Goal: Contribute content

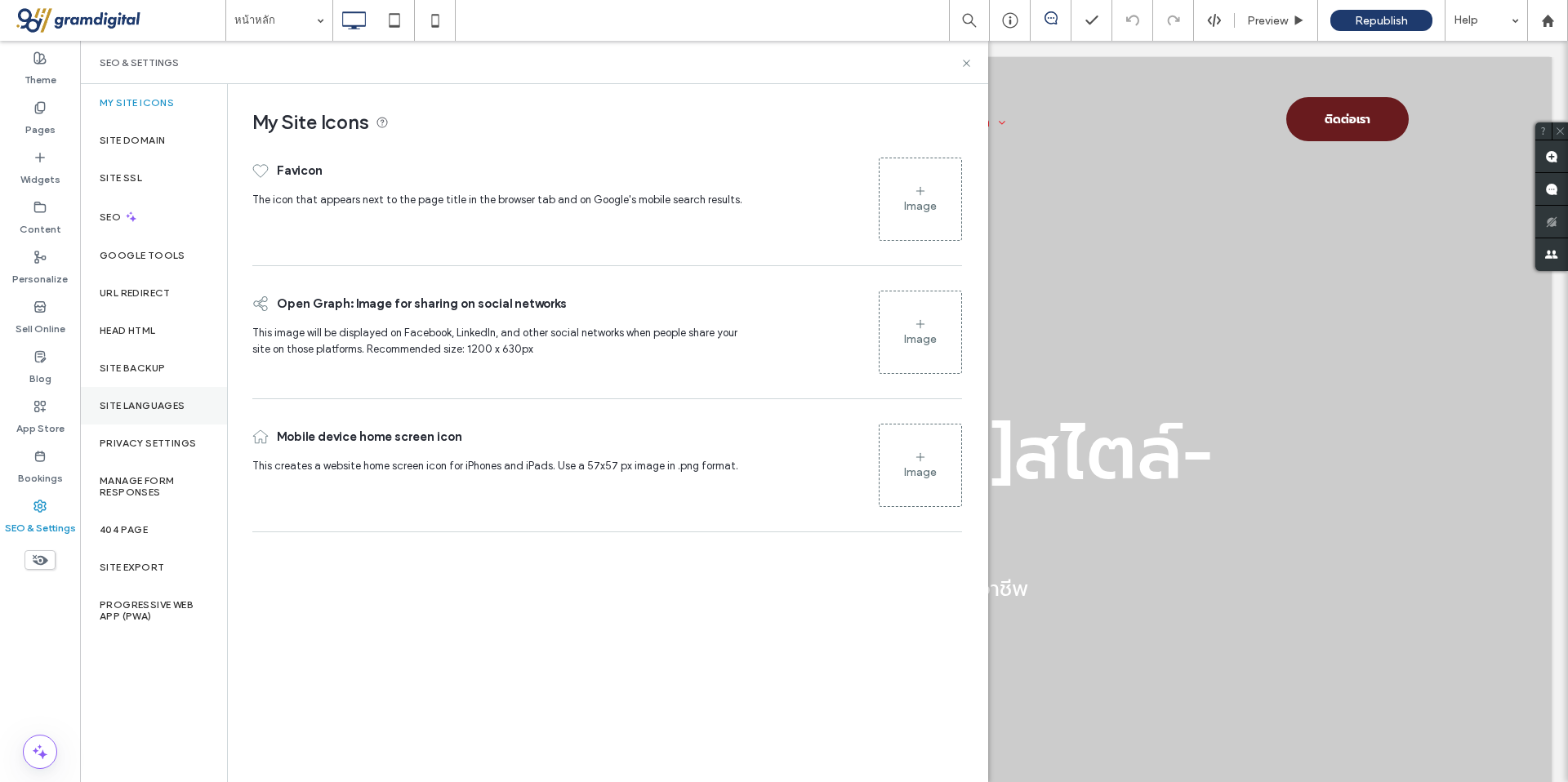
click at [140, 412] on div "Site Languages" at bounding box center [153, 405] width 147 height 37
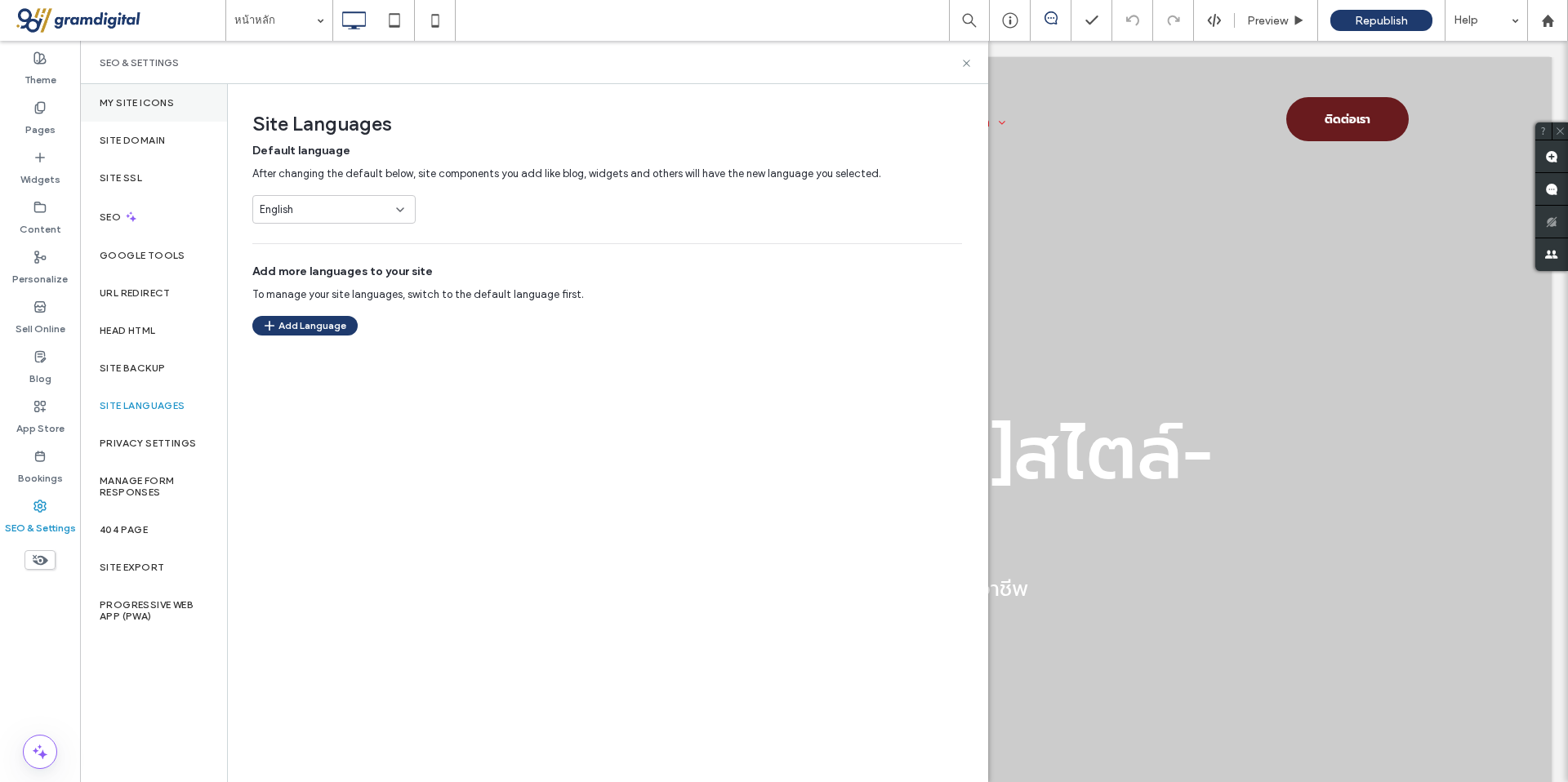
click at [166, 116] on div "My Site Icons" at bounding box center [153, 102] width 147 height 37
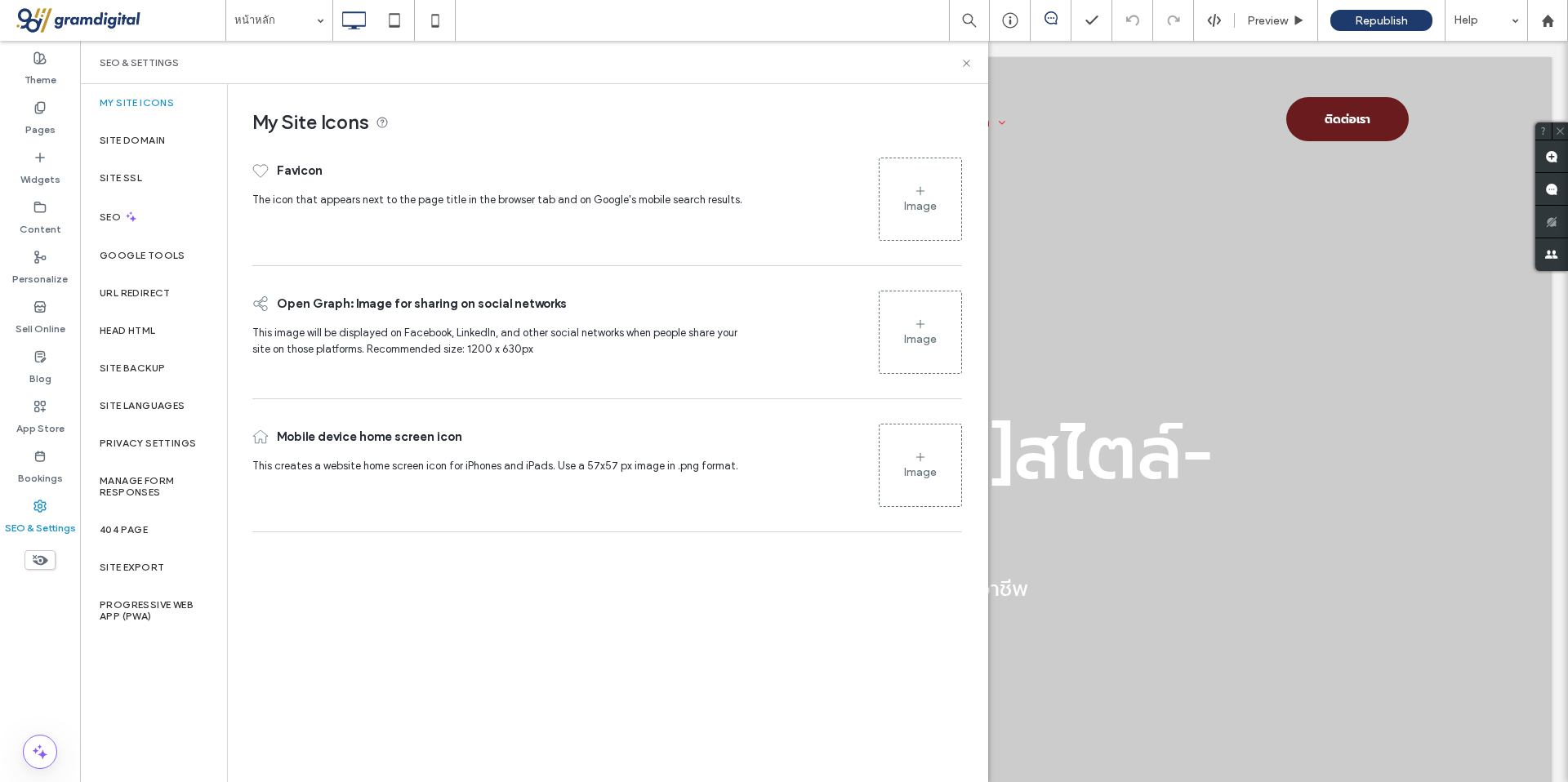
click at [942, 200] on div "Image" at bounding box center [920, 199] width 82 height 78
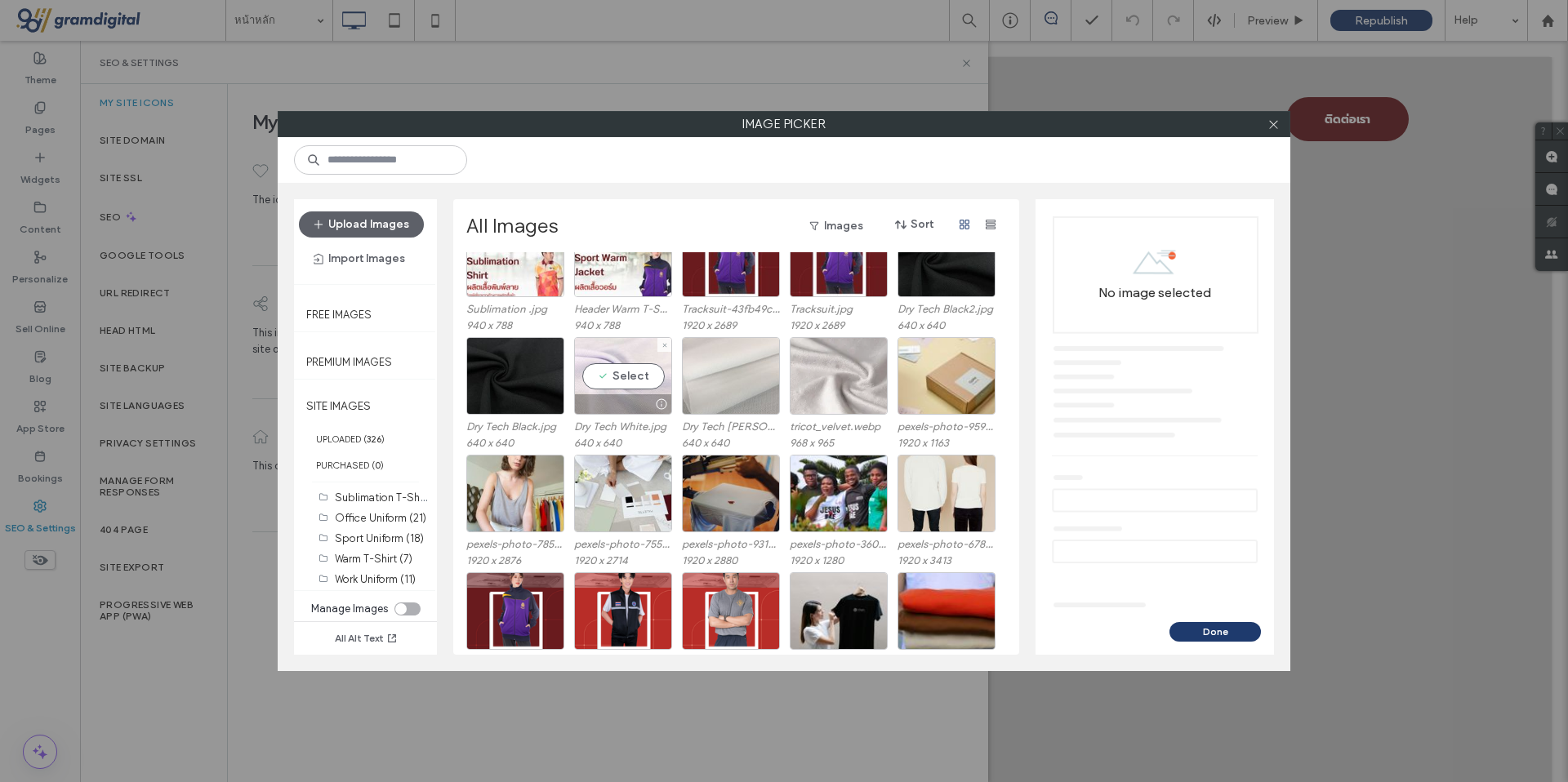
scroll to position [603, 0]
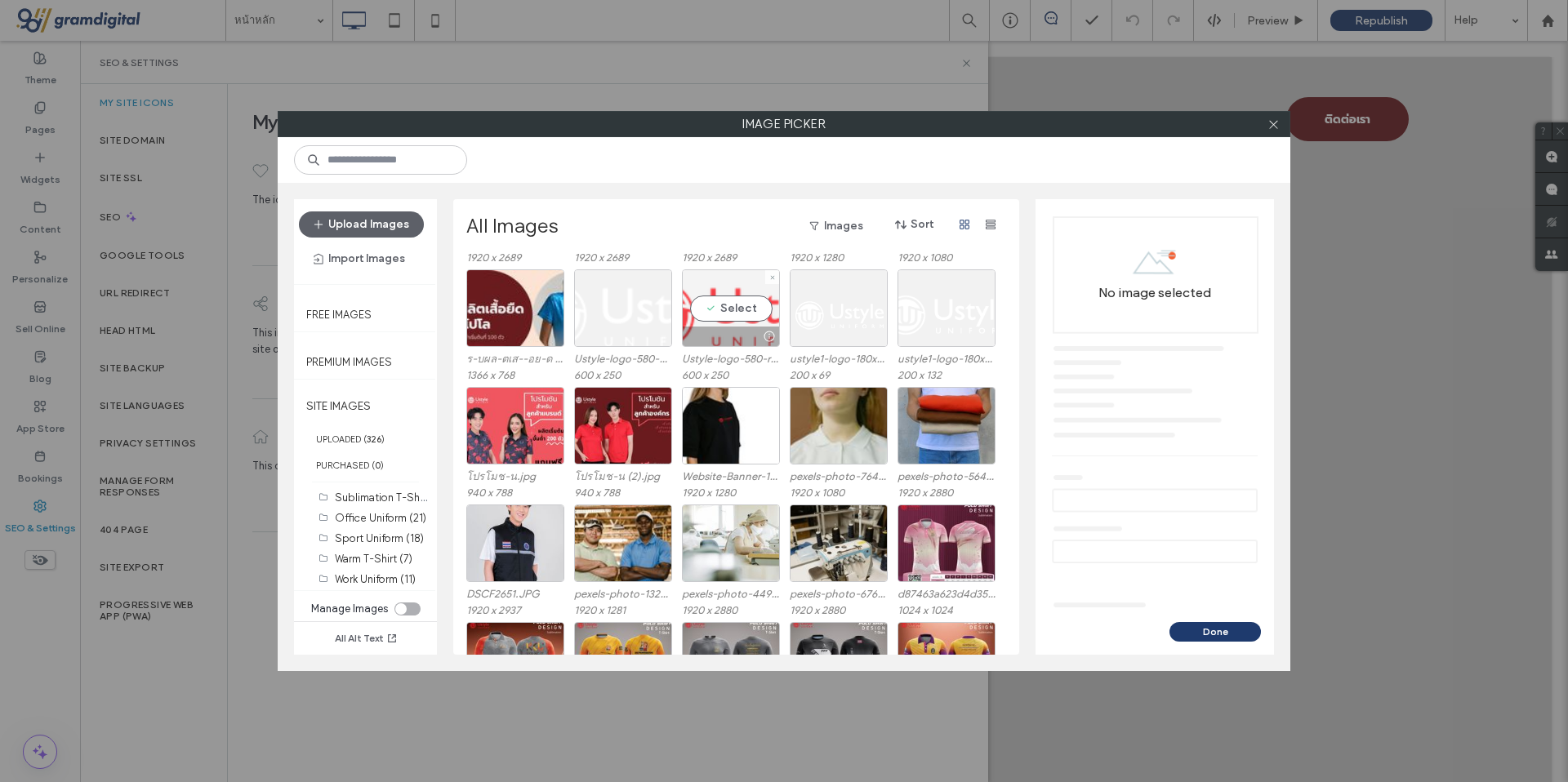
click at [696, 318] on div "Select" at bounding box center [731, 308] width 98 height 77
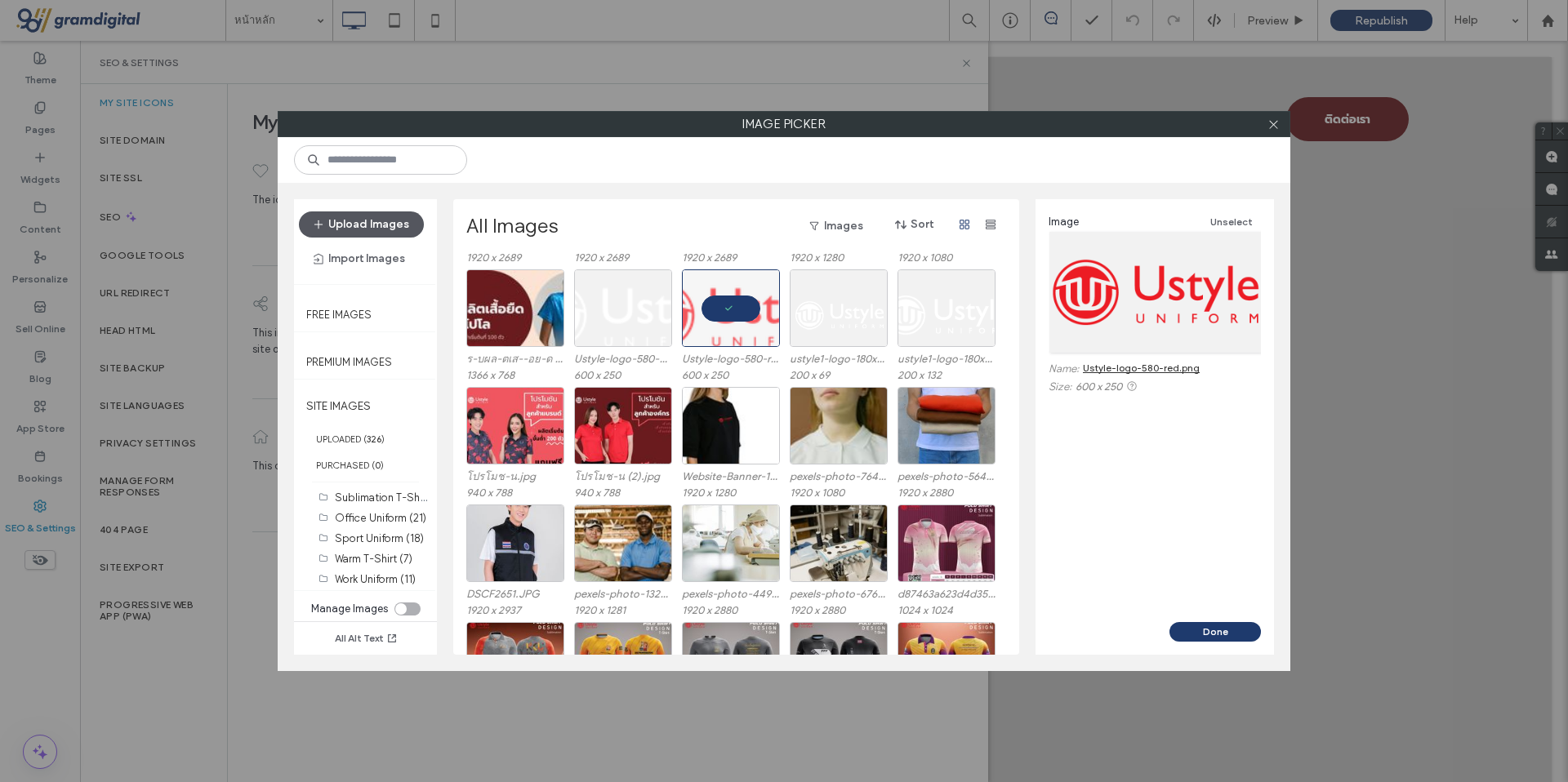
click at [368, 215] on button "Upload Images" at bounding box center [361, 224] width 125 height 26
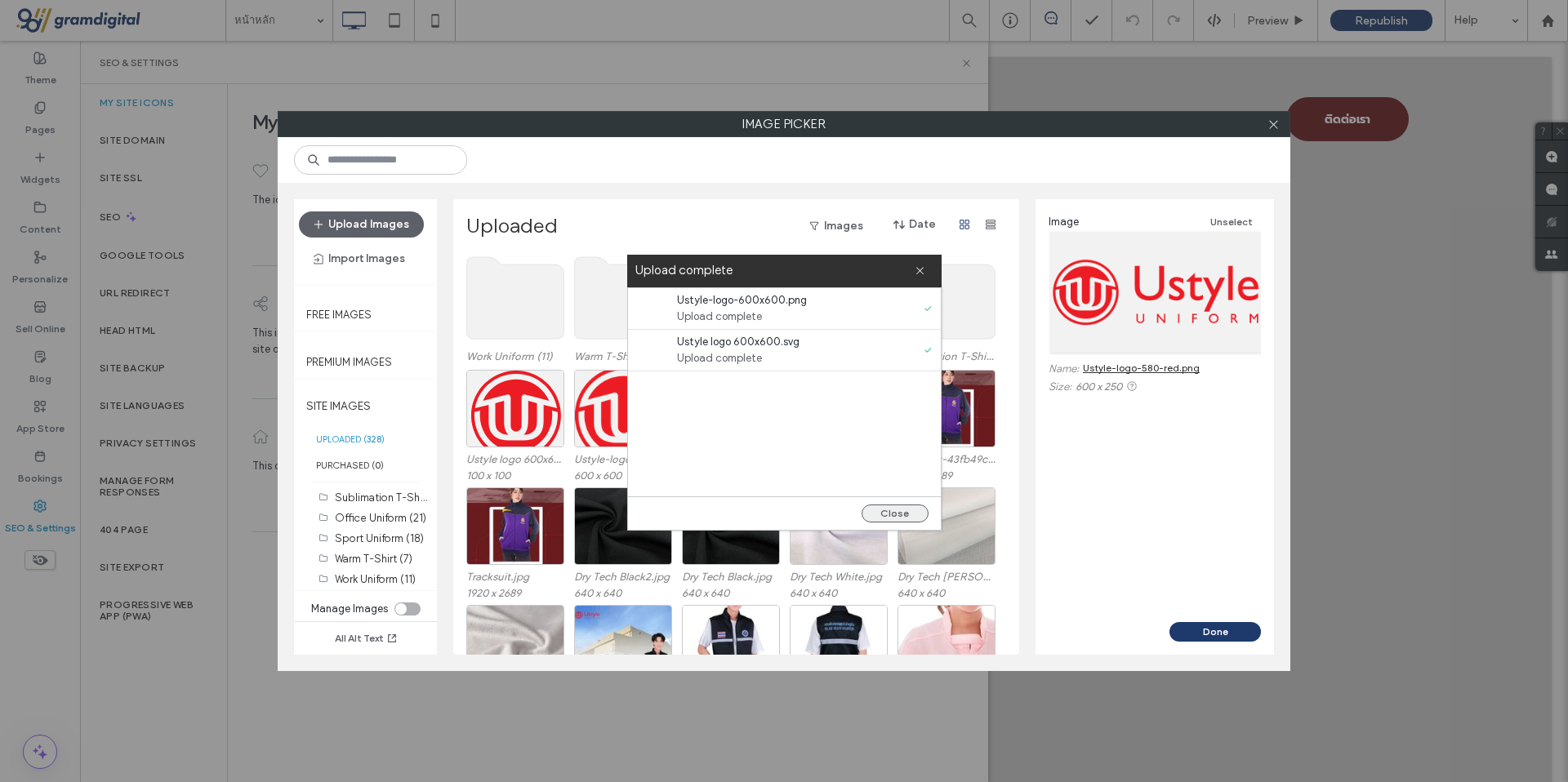
click at [924, 515] on button "Close" at bounding box center [895, 513] width 67 height 18
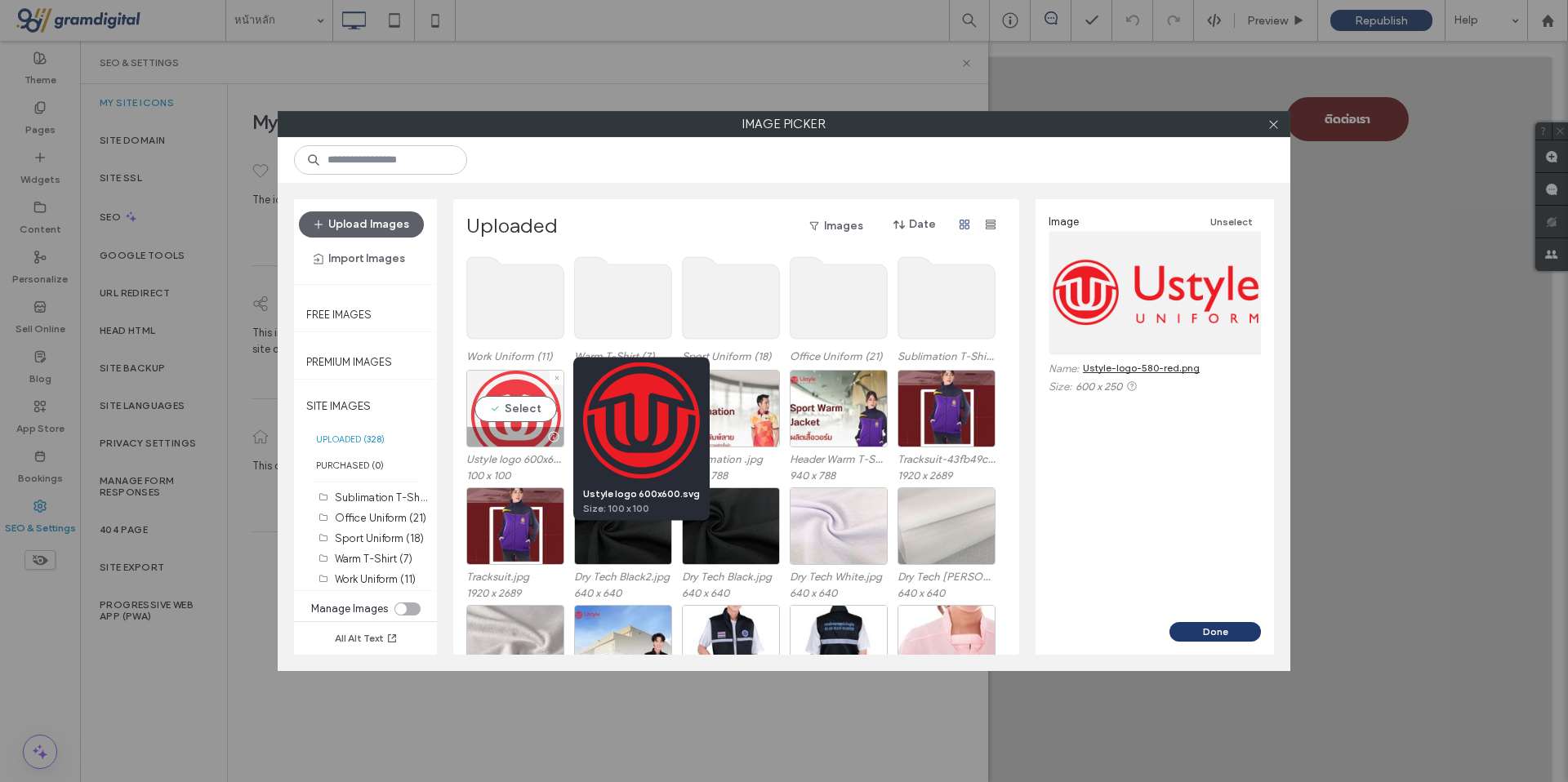
click at [543, 438] on div at bounding box center [553, 437] width 21 height 13
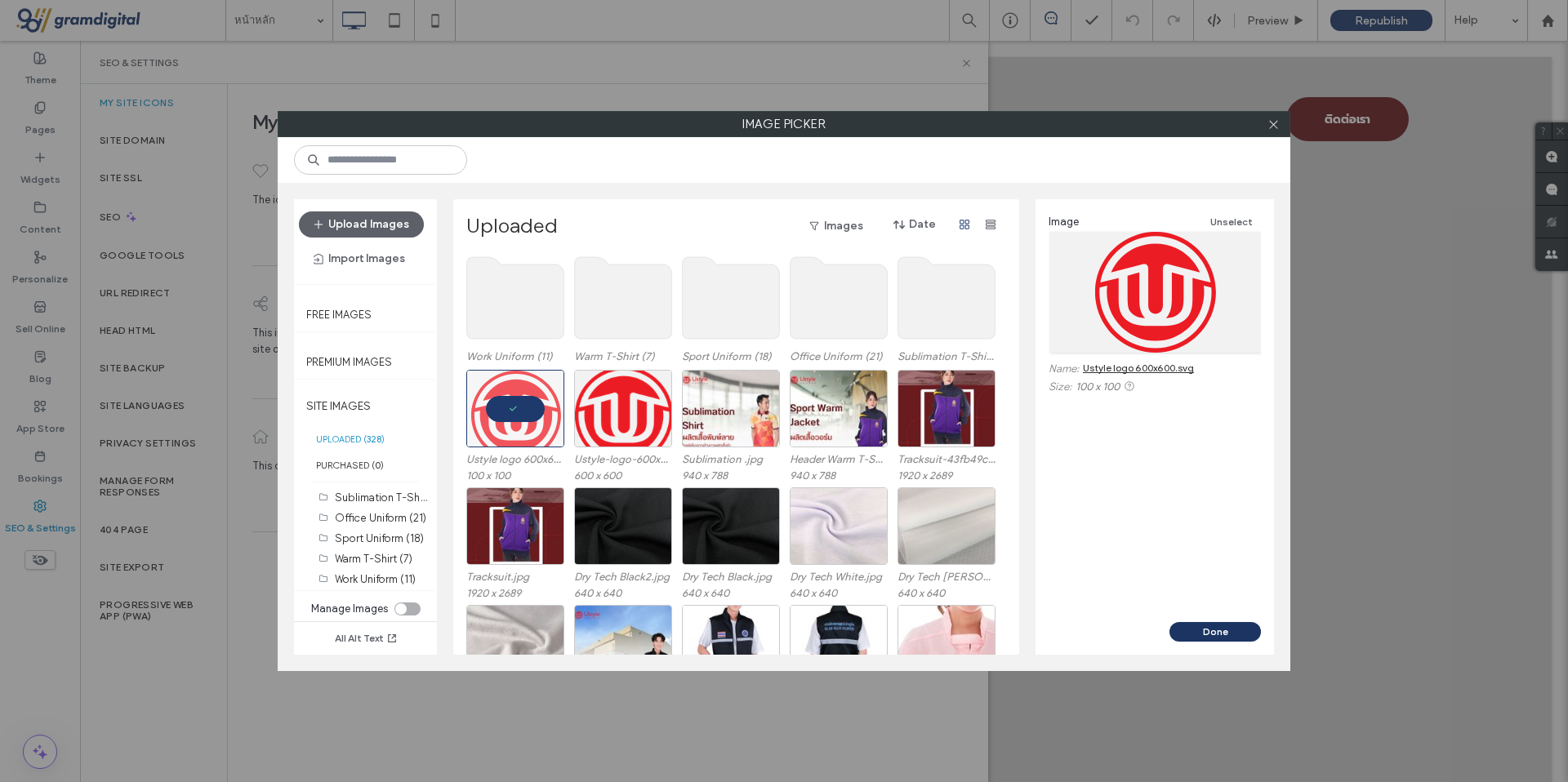
click at [1214, 640] on button "Done" at bounding box center [1215, 632] width 92 height 20
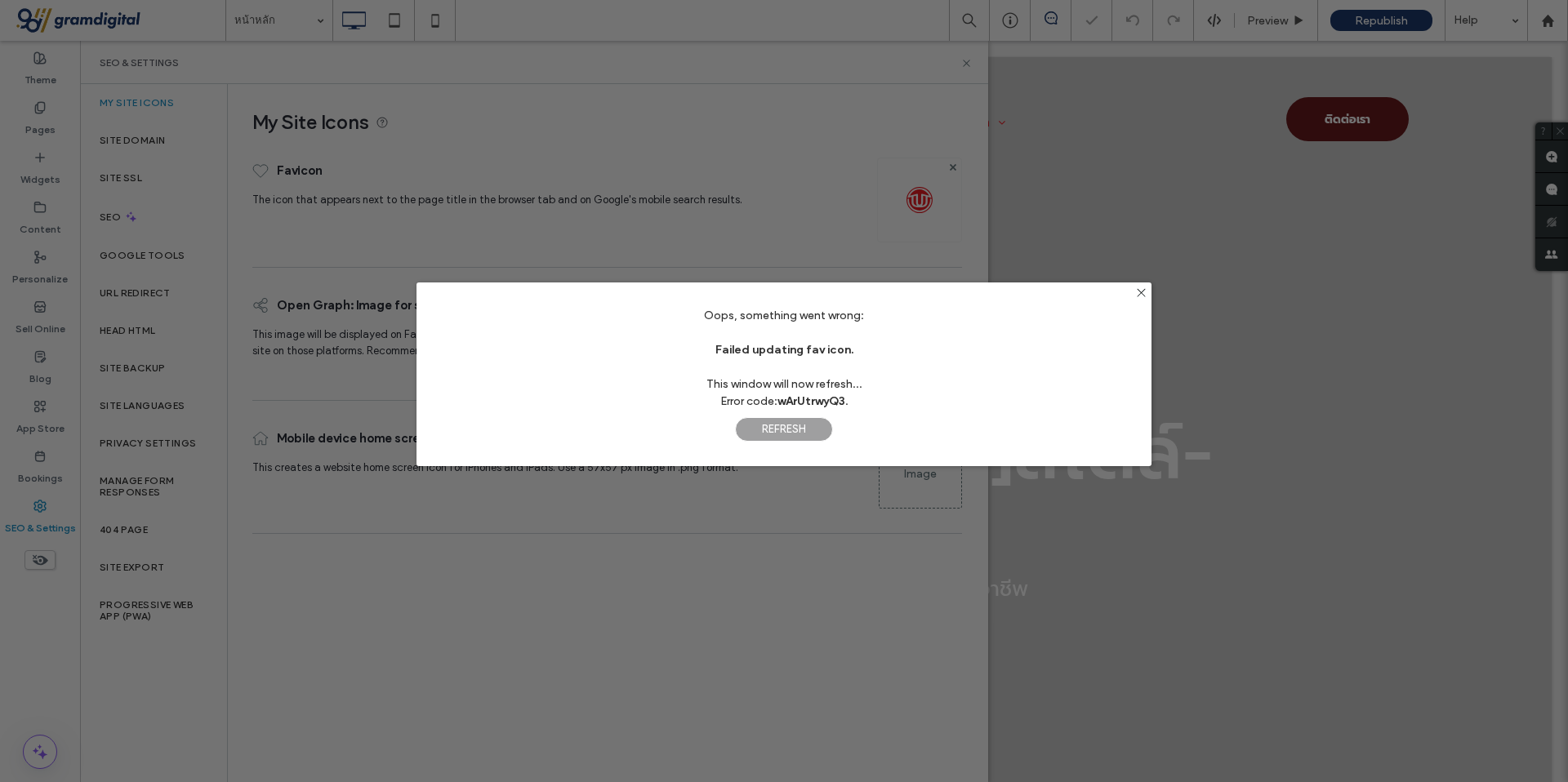
click at [792, 426] on span "Refresh" at bounding box center [784, 428] width 98 height 24
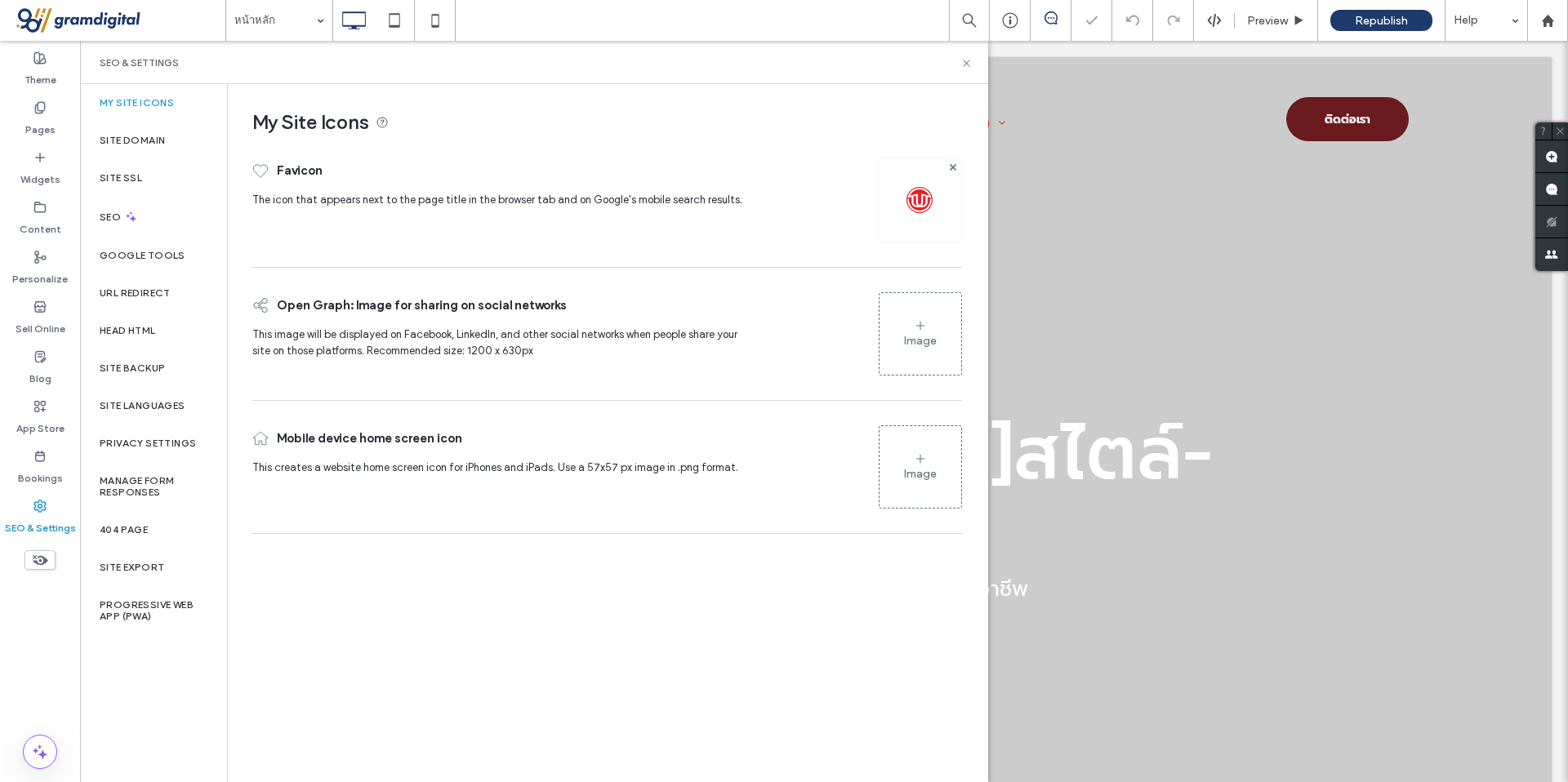
click at [923, 334] on div "Image" at bounding box center [920, 340] width 32 height 17
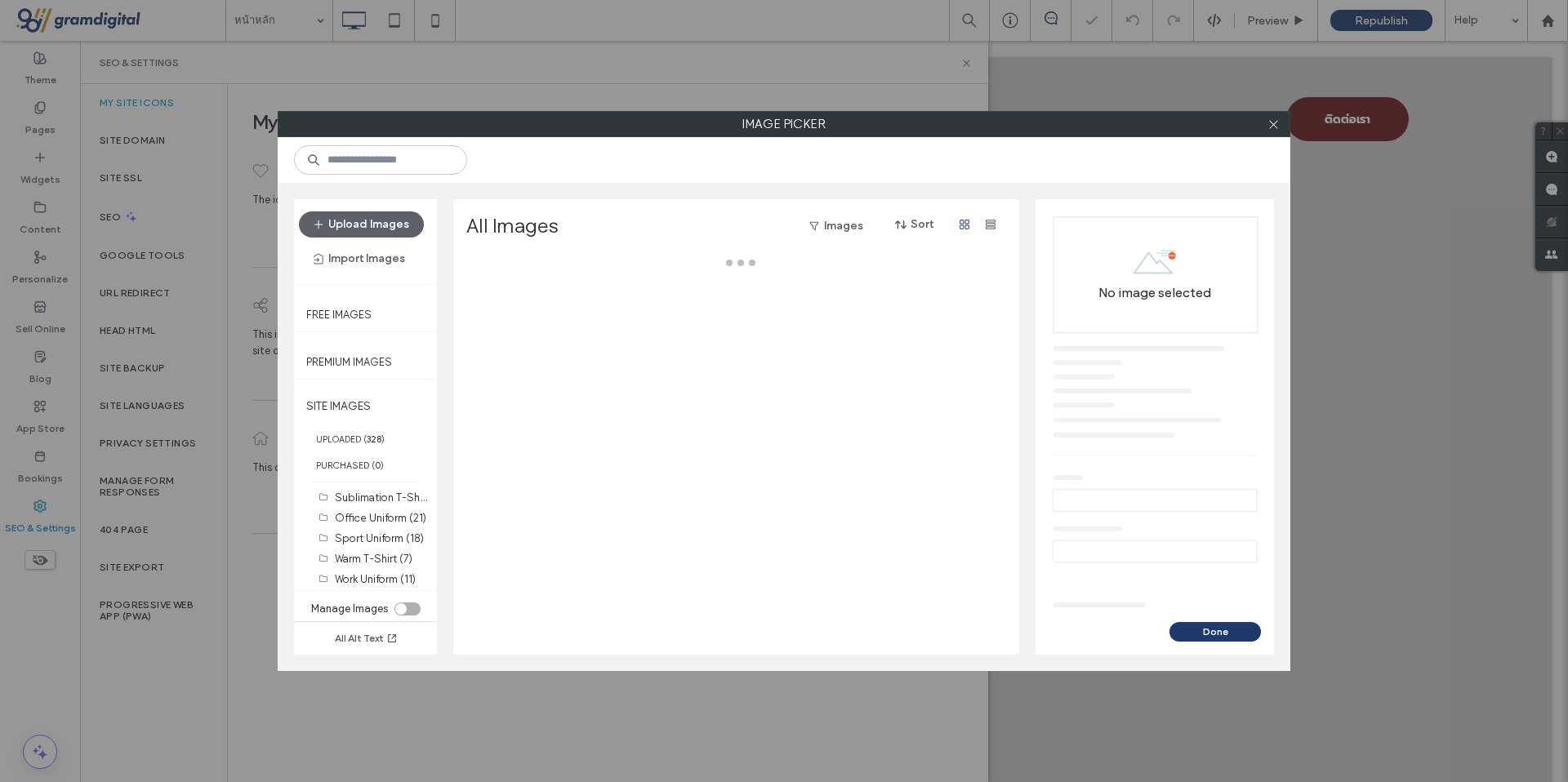
scroll to position [0, 0]
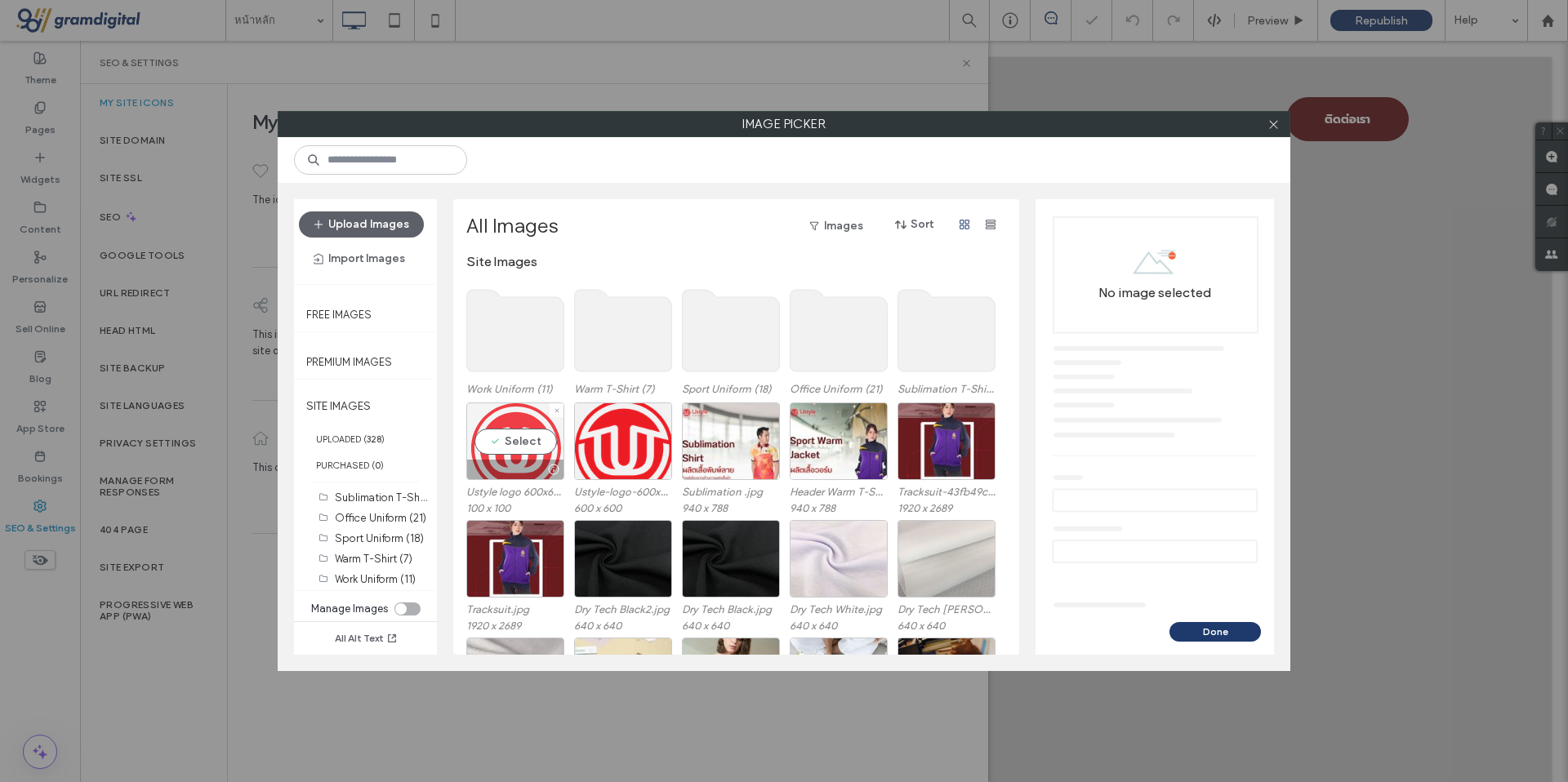
click at [539, 423] on div "Select" at bounding box center [515, 441] width 98 height 77
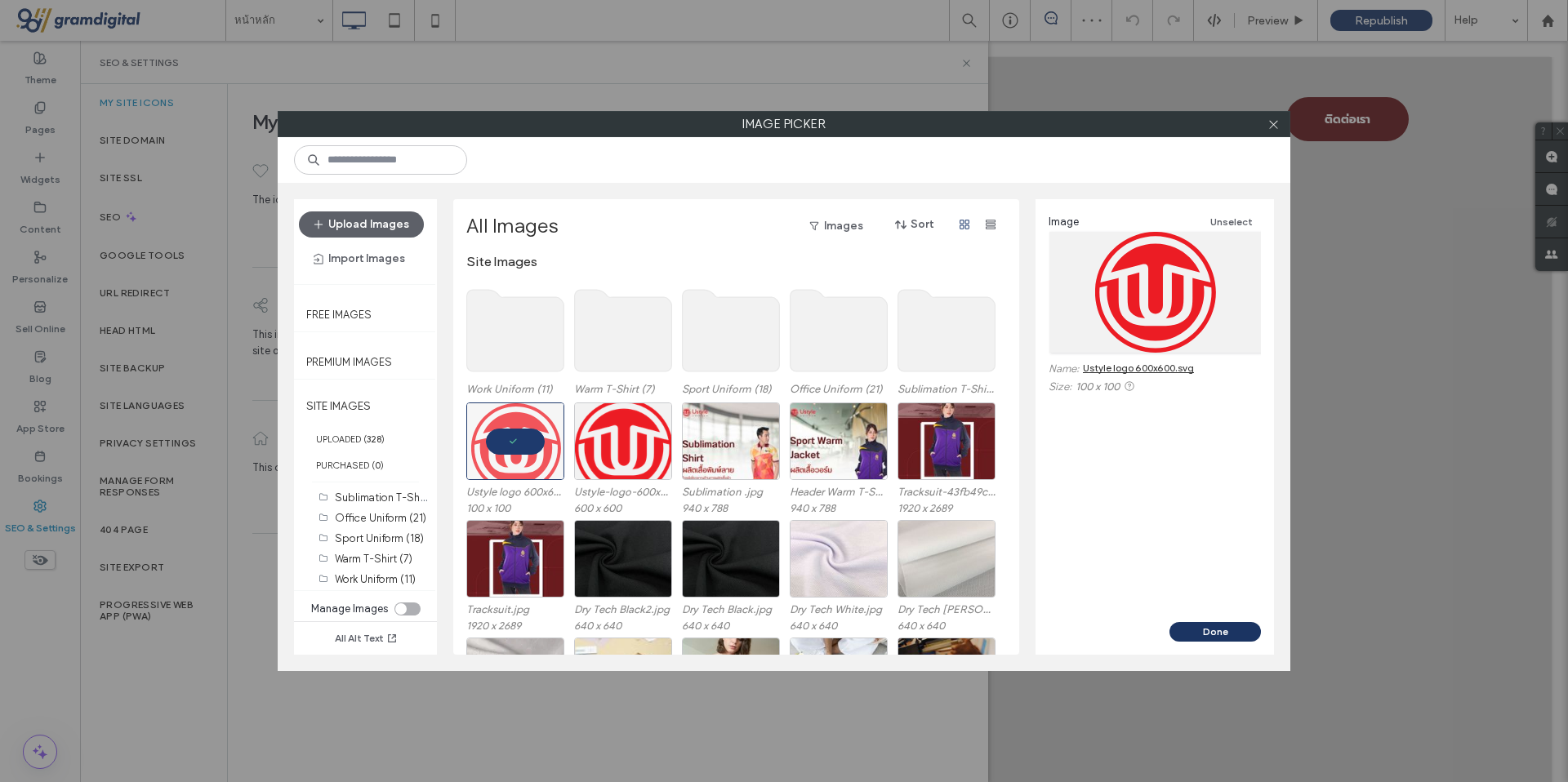
click at [1253, 631] on button "Done" at bounding box center [1215, 632] width 92 height 20
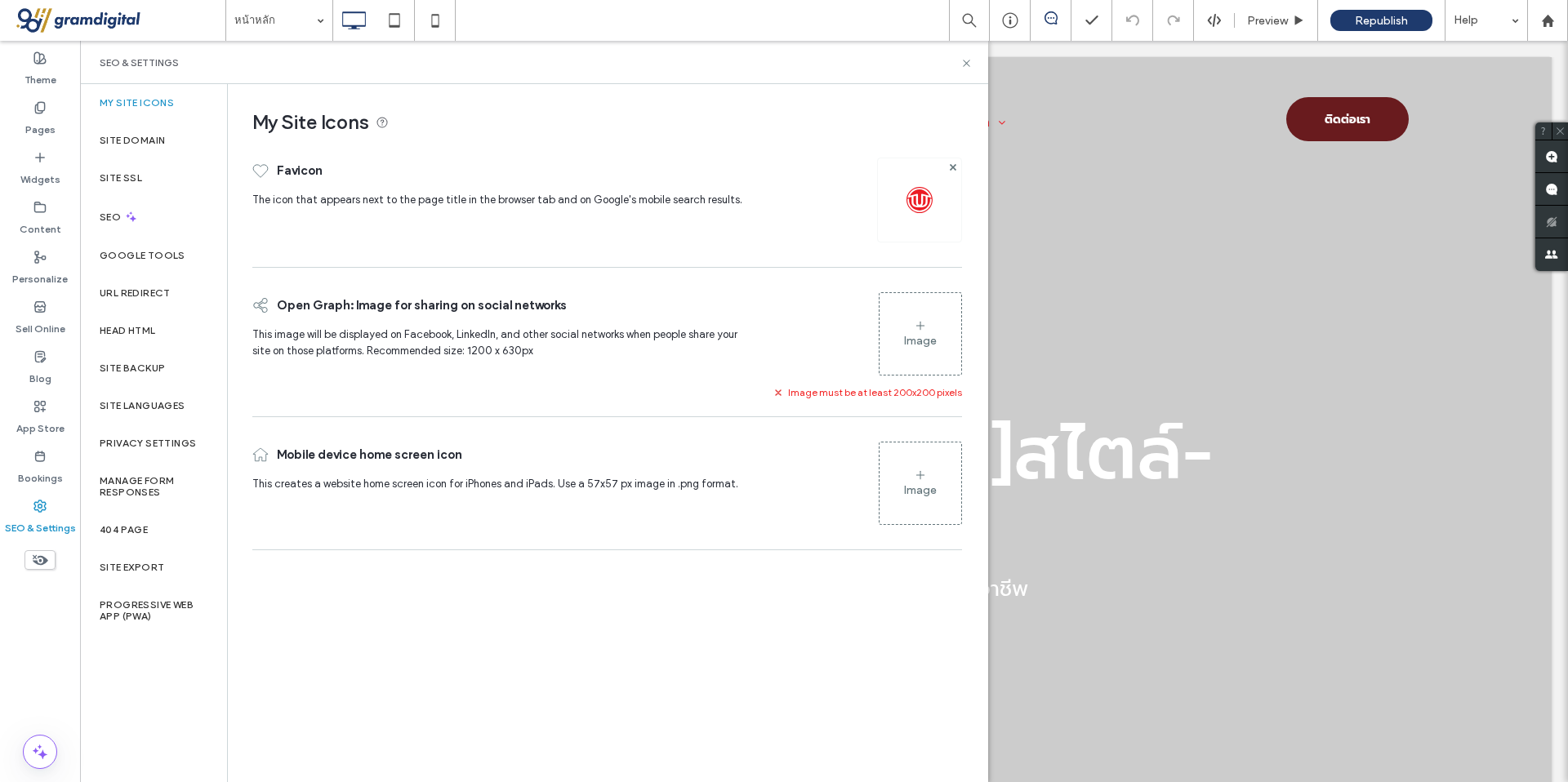
click at [911, 346] on div "Image" at bounding box center [920, 340] width 32 height 17
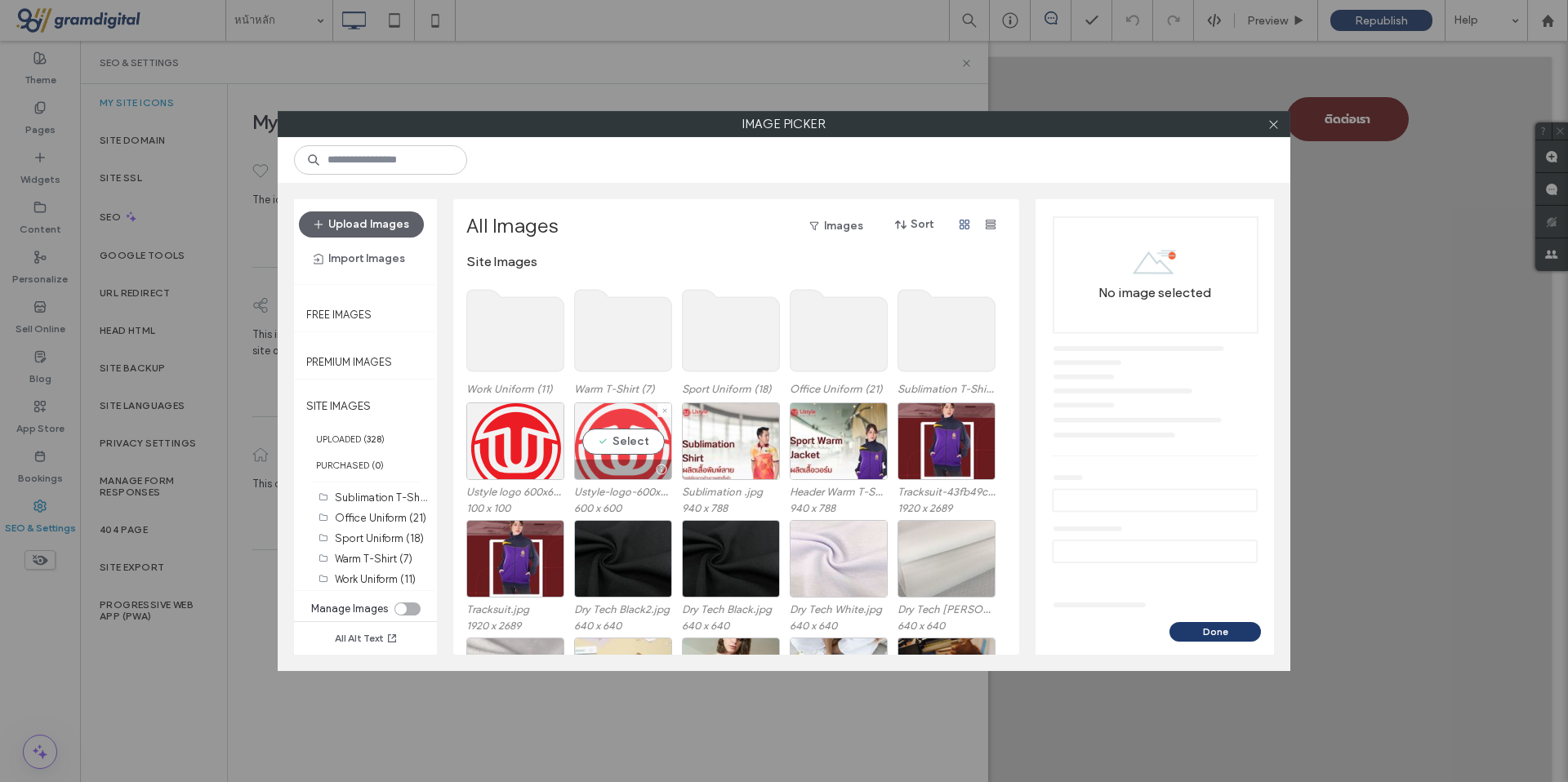
click at [610, 421] on div "Select" at bounding box center [623, 441] width 98 height 77
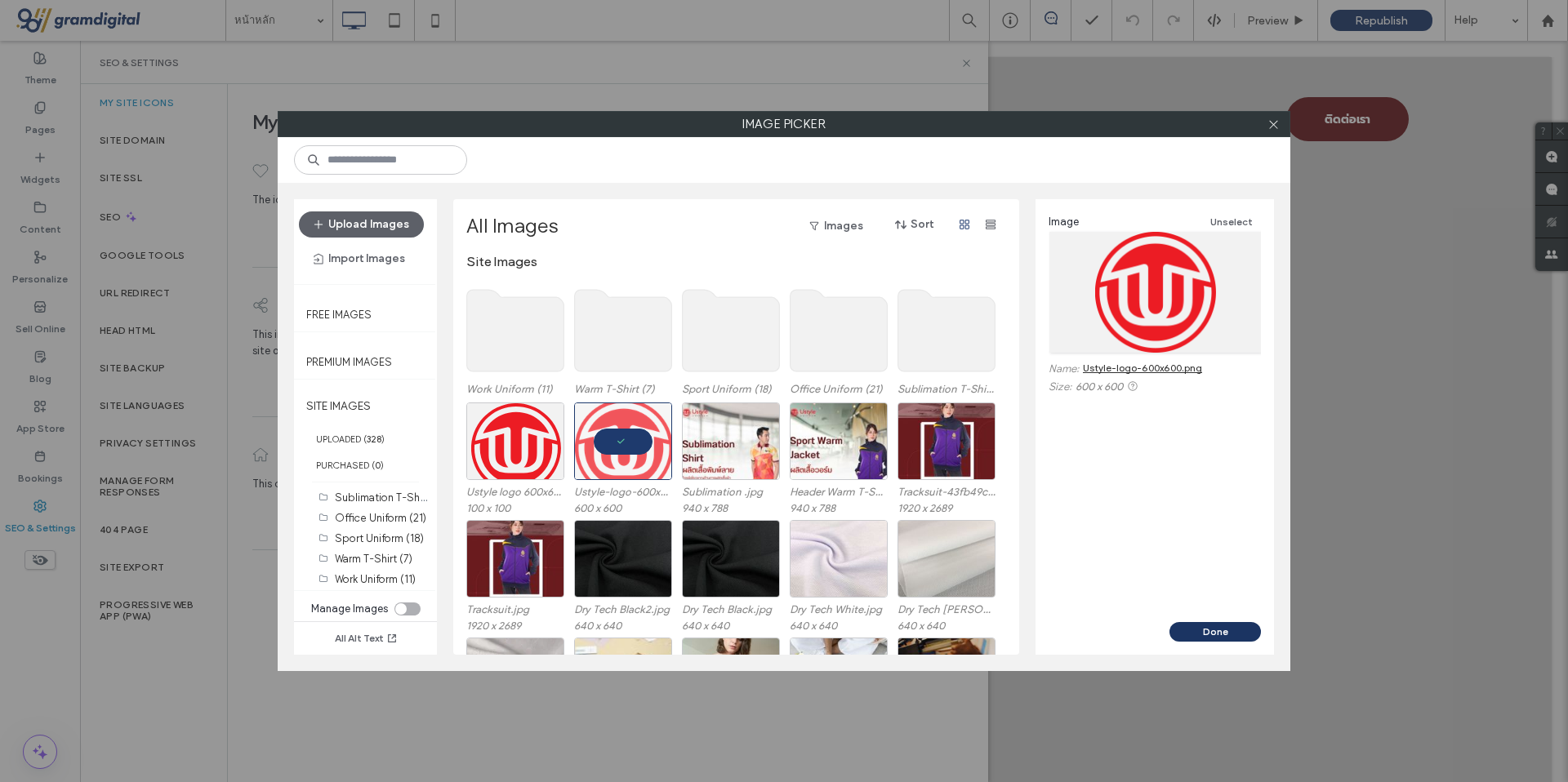
click at [1199, 624] on button "Done" at bounding box center [1215, 632] width 92 height 20
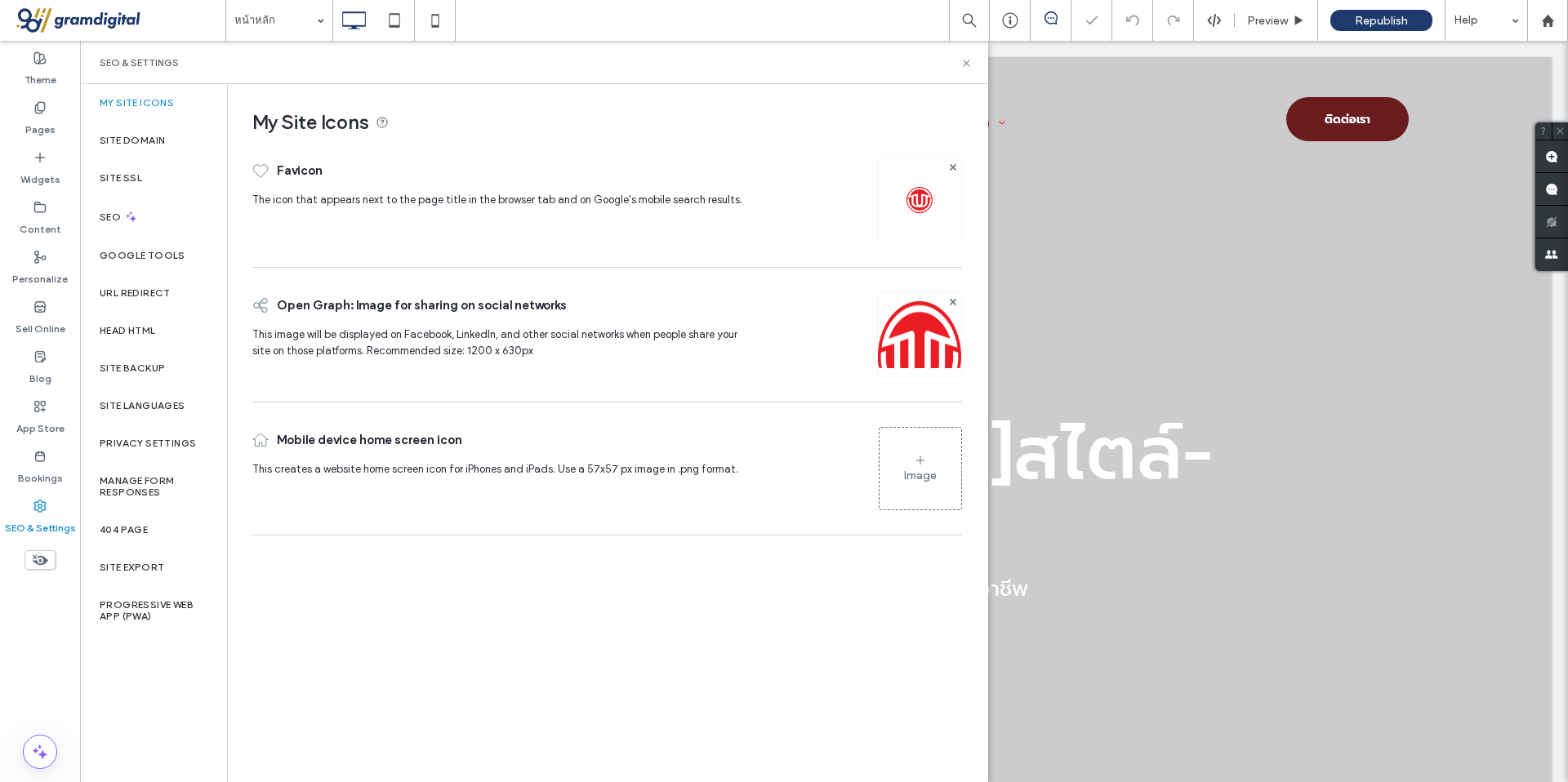
click at [924, 461] on icon at bounding box center [920, 460] width 13 height 13
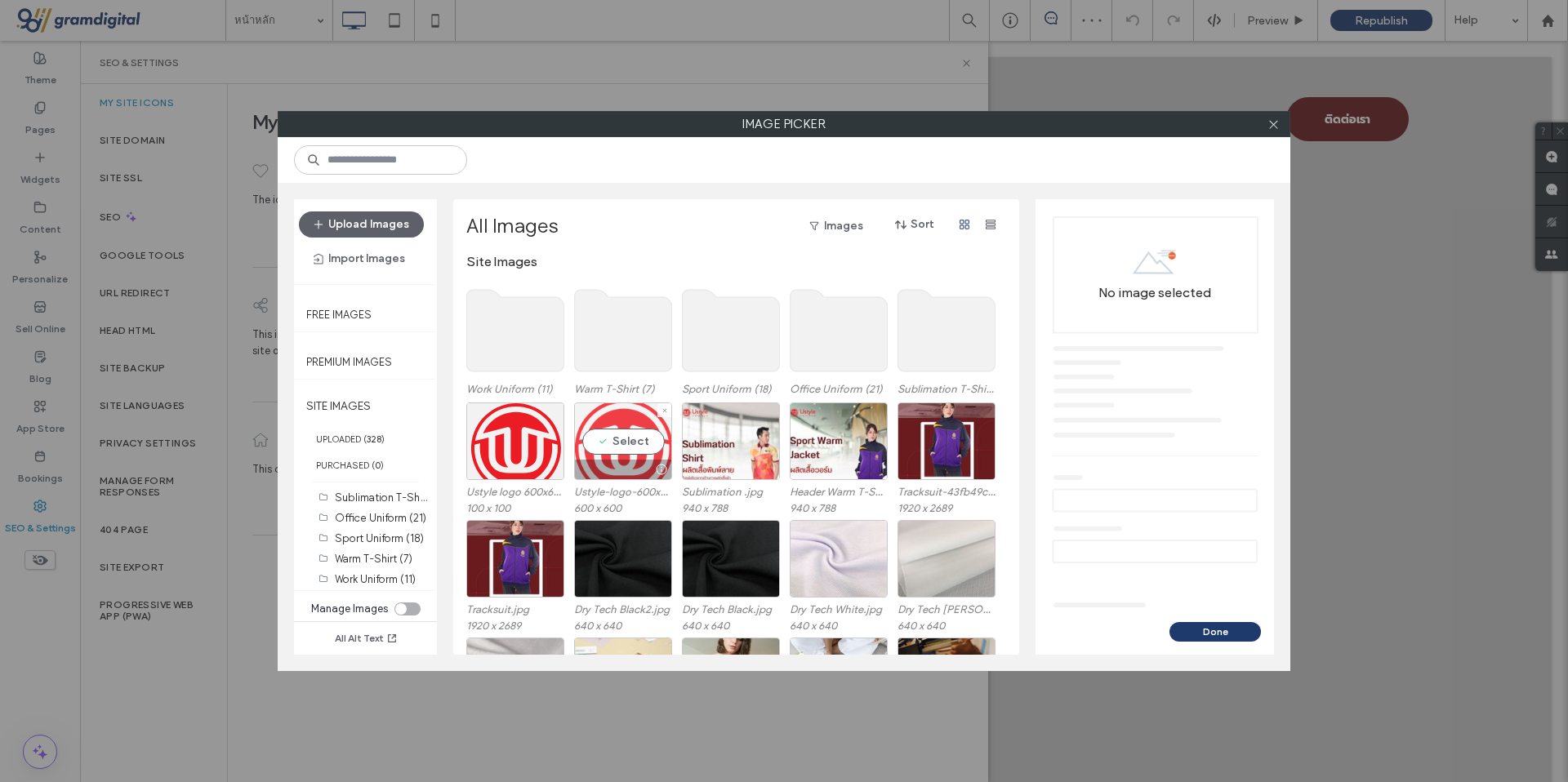
click at [599, 430] on div "Select" at bounding box center [623, 441] width 98 height 77
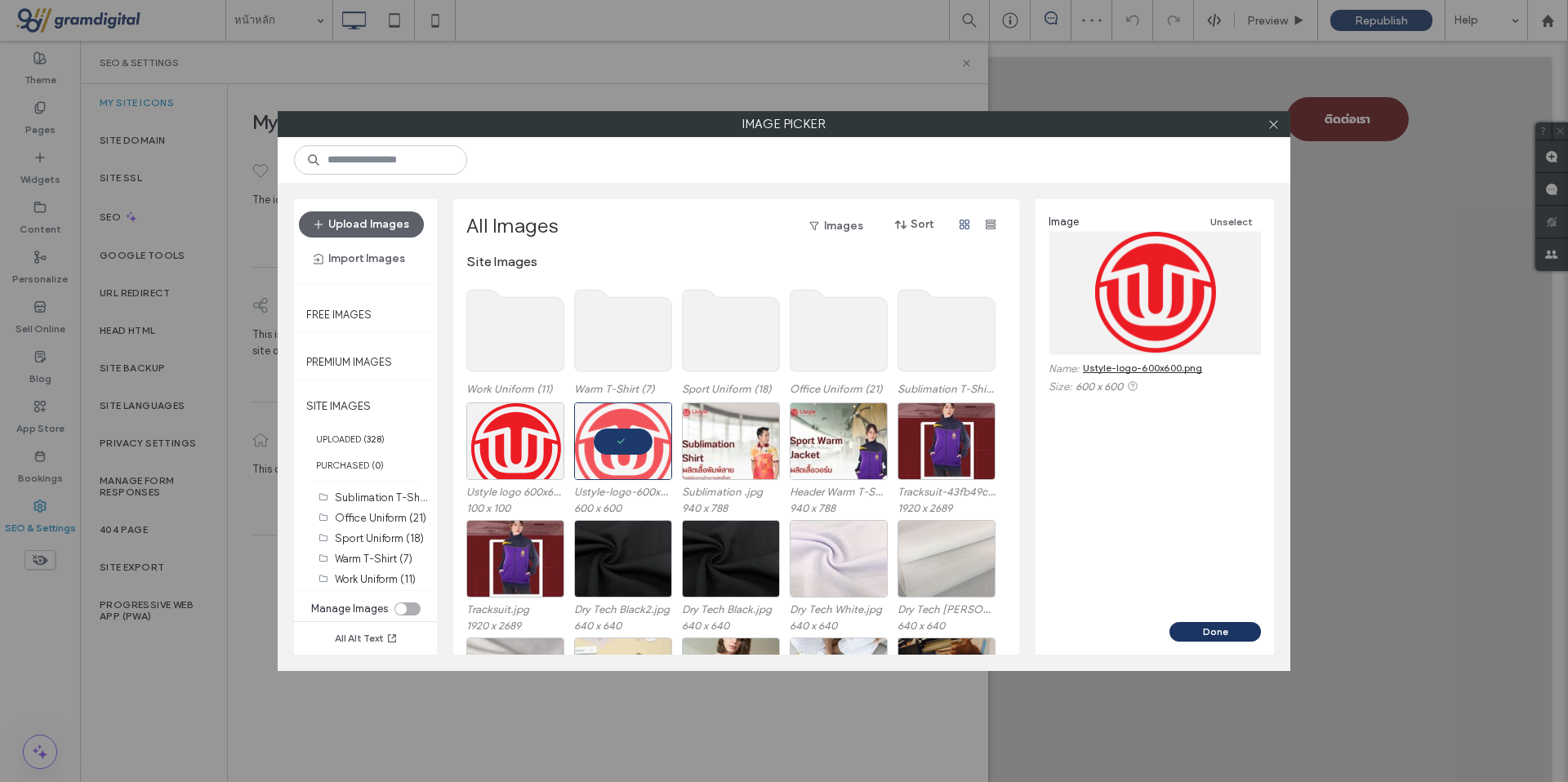
click at [1209, 634] on button "Done" at bounding box center [1215, 632] width 92 height 20
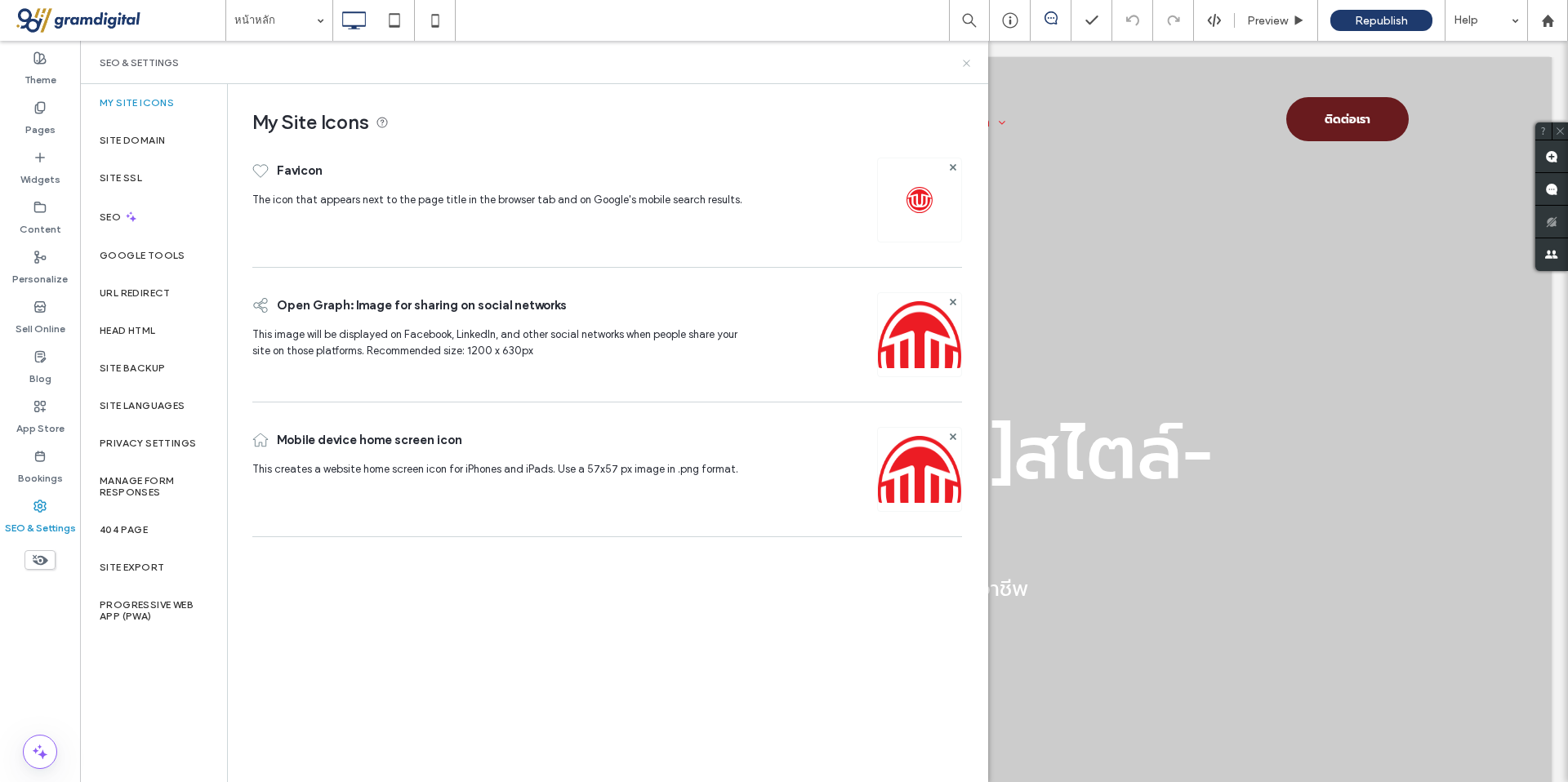
click at [965, 61] on use at bounding box center [966, 63] width 7 height 7
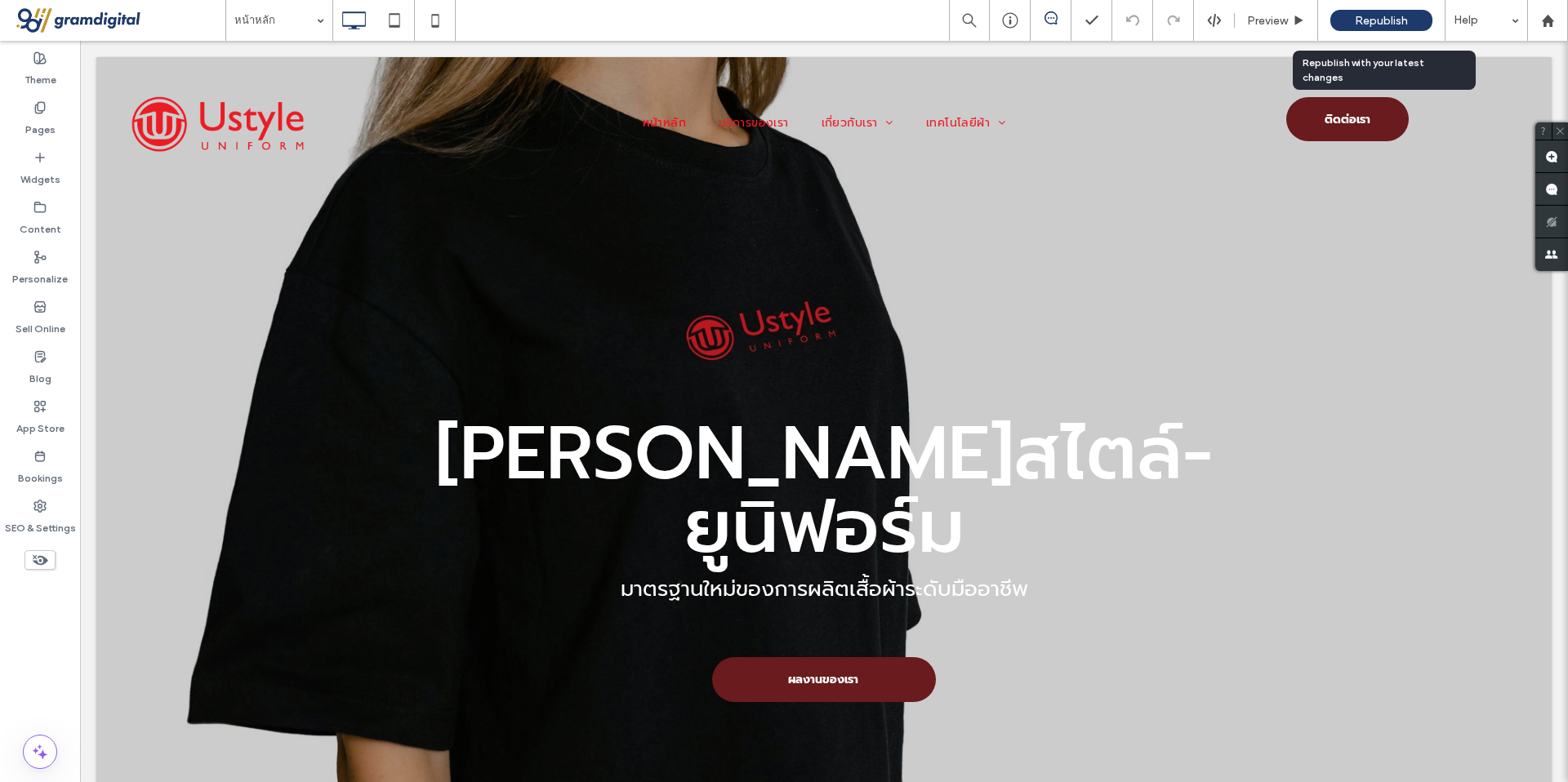
click at [1387, 16] on span "Republish" at bounding box center [1381, 21] width 53 height 17
